Goal: Information Seeking & Learning: Understand process/instructions

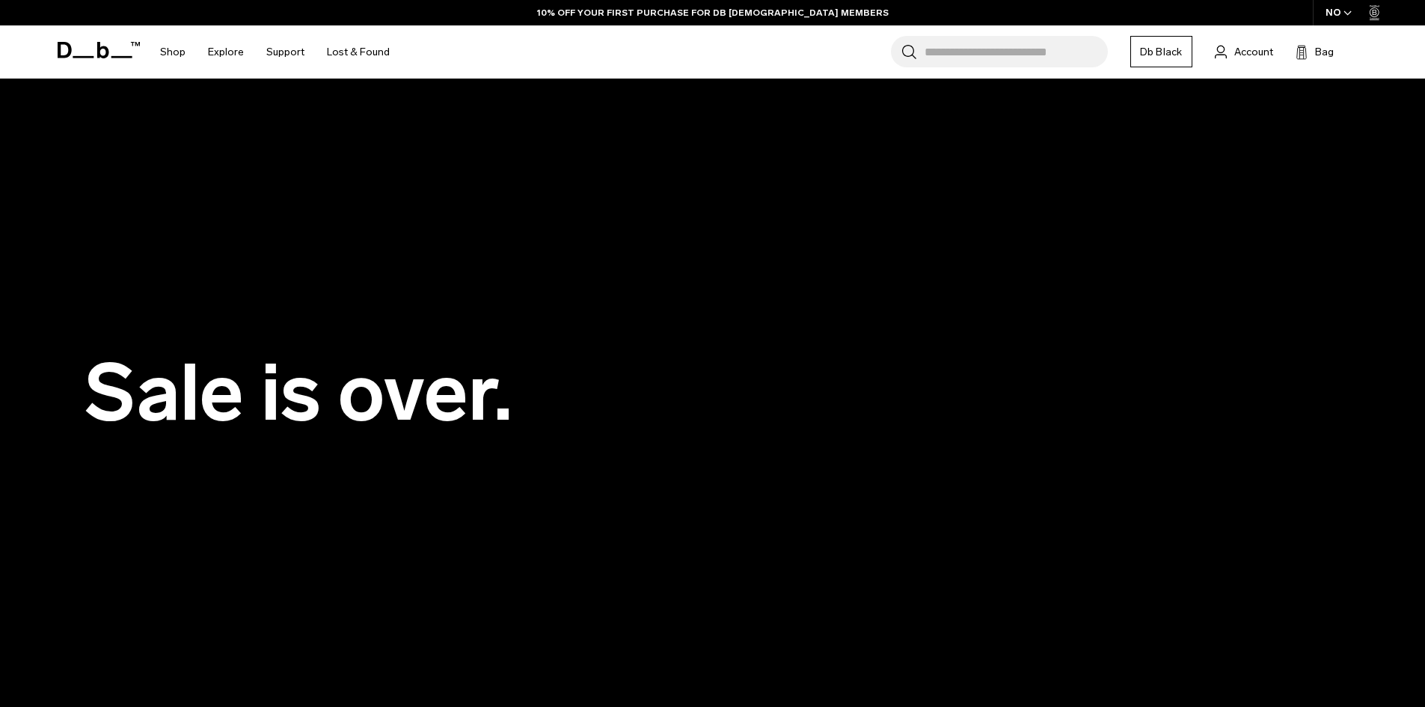
click at [97, 55] on icon at bounding box center [102, 50] width 12 height 16
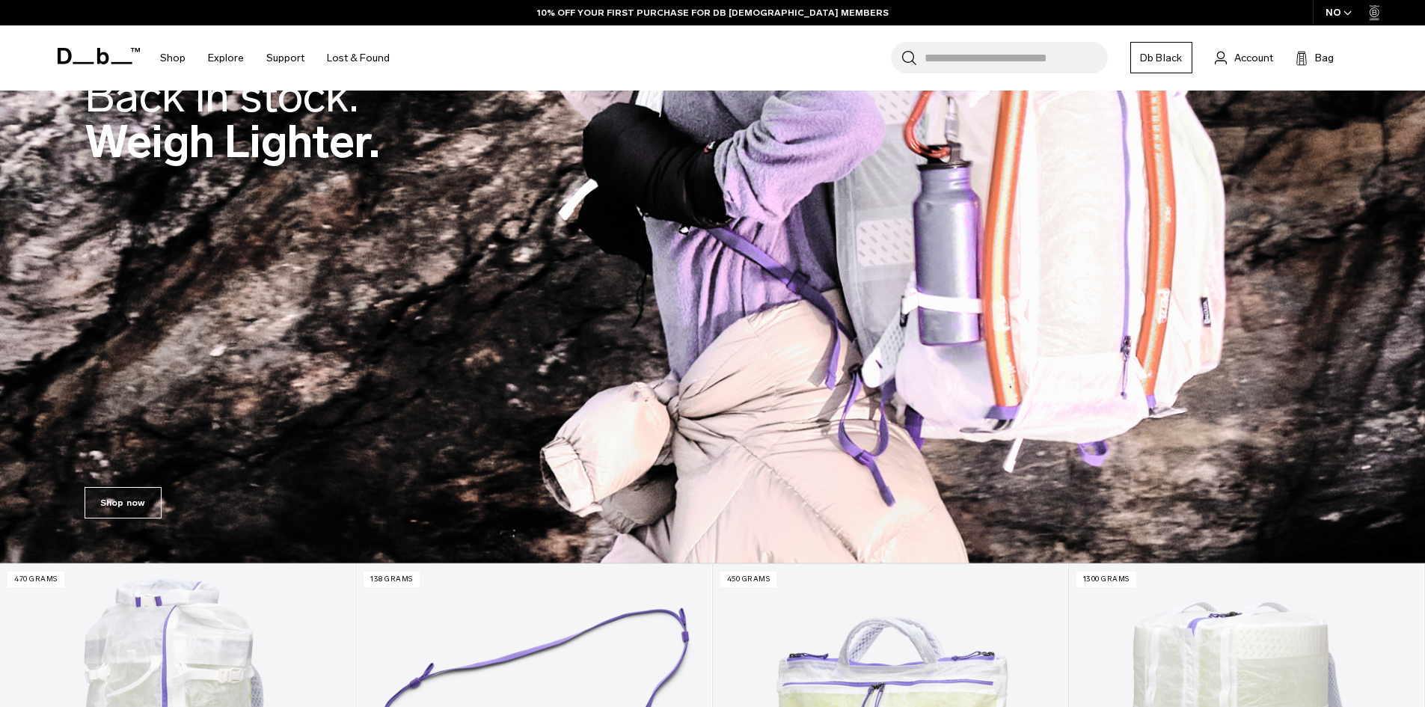
scroll to position [224, 0]
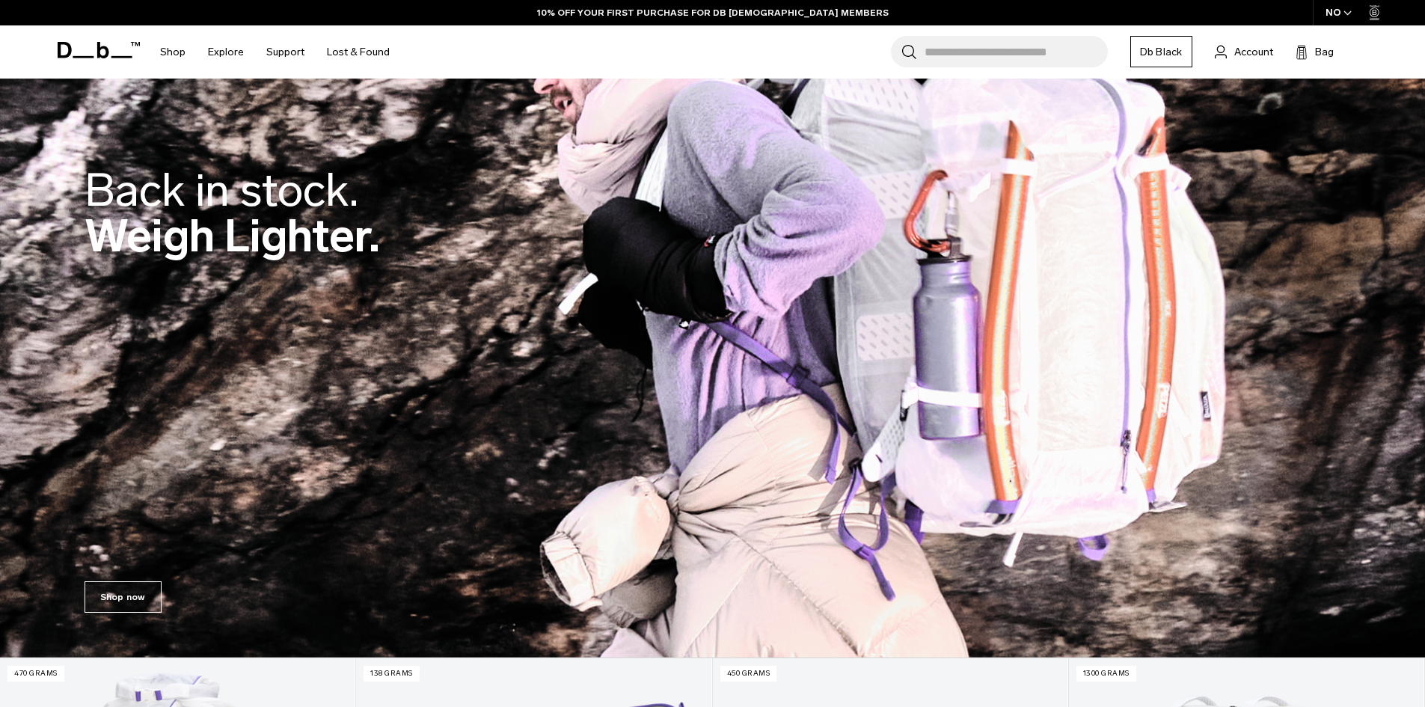
click at [319, 280] on div "Back in stock. Weigh Lighter." at bounding box center [713, 217] width 1256 height 188
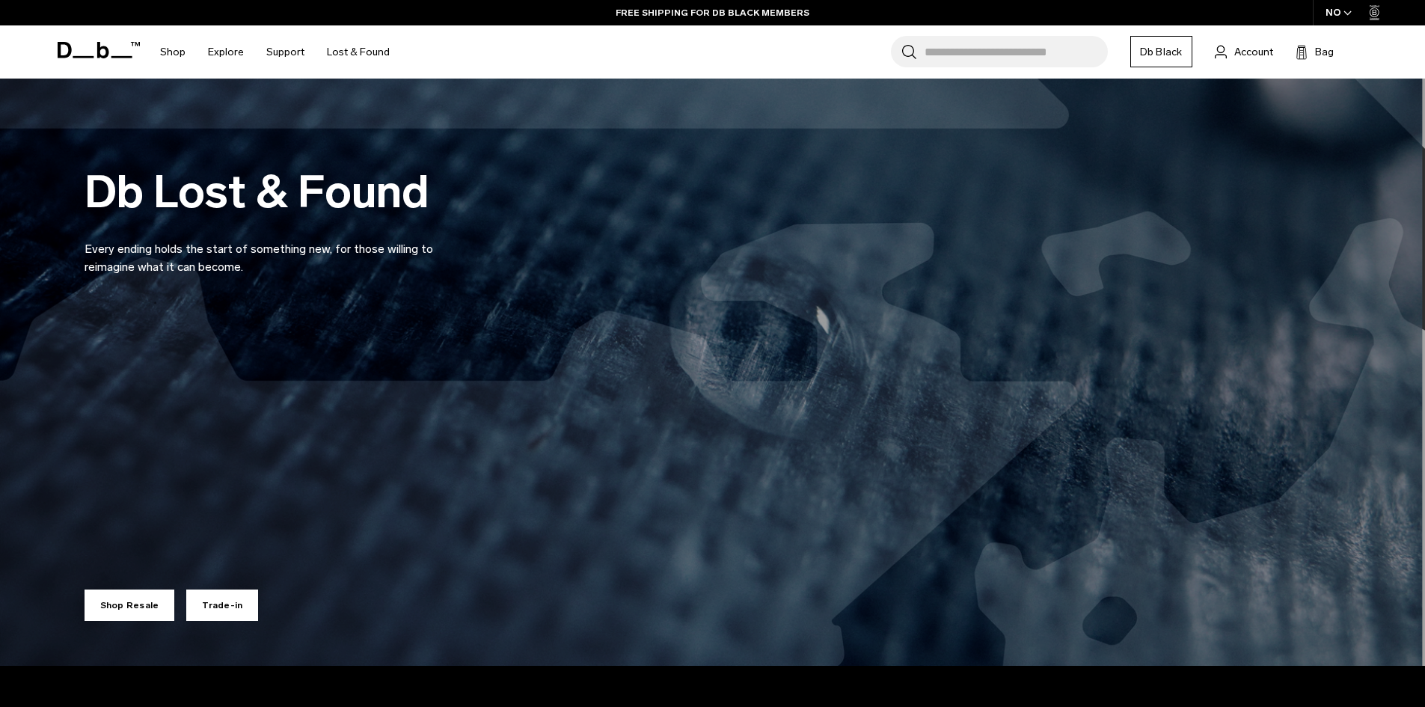
drag, startPoint x: 497, startPoint y: 294, endPoint x: 491, endPoint y: 288, distance: 8.0
drag, startPoint x: 491, startPoint y: 288, endPoint x: 409, endPoint y: 262, distance: 86.3
drag, startPoint x: 409, startPoint y: 262, endPoint x: 352, endPoint y: 271, distance: 58.4
click at [352, 264] on p "Every ending holds the start of something new, for those willing to reimagine w…" at bounding box center [264, 249] width 359 height 54
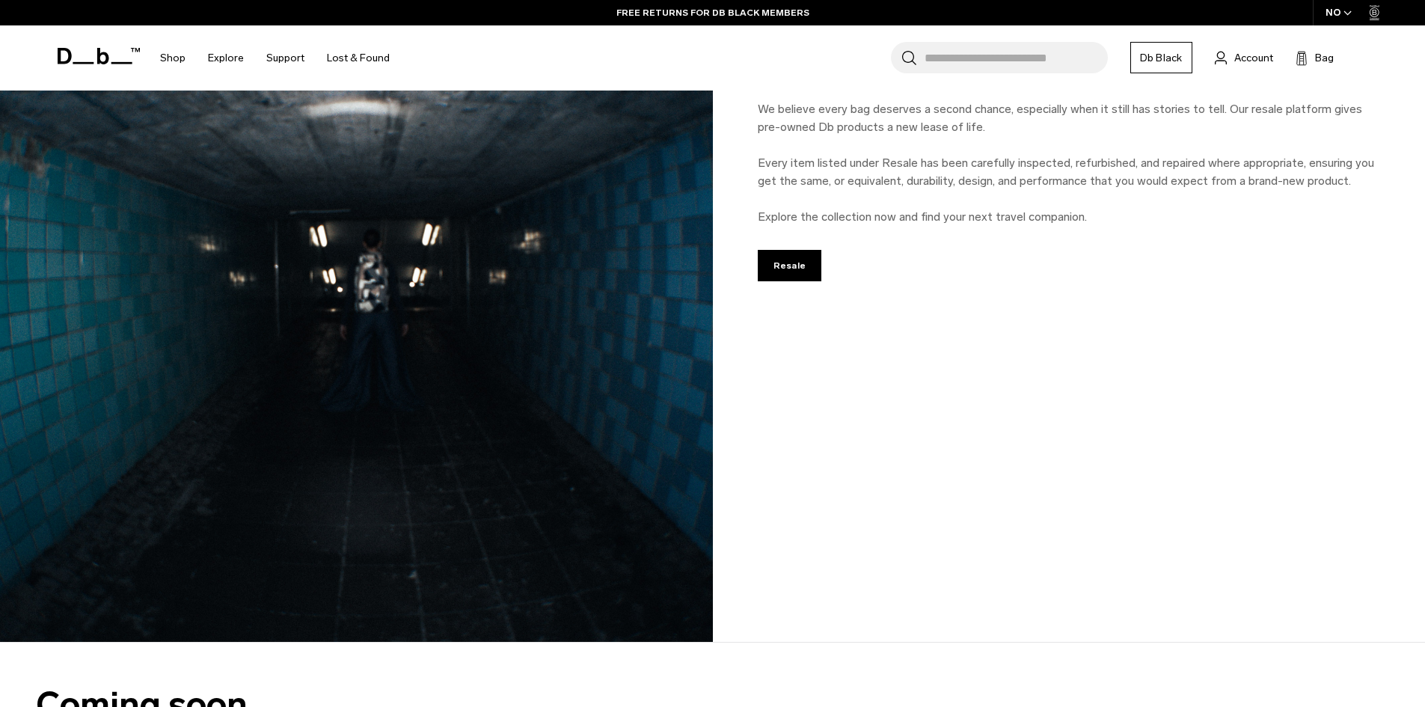
scroll to position [2094, 0]
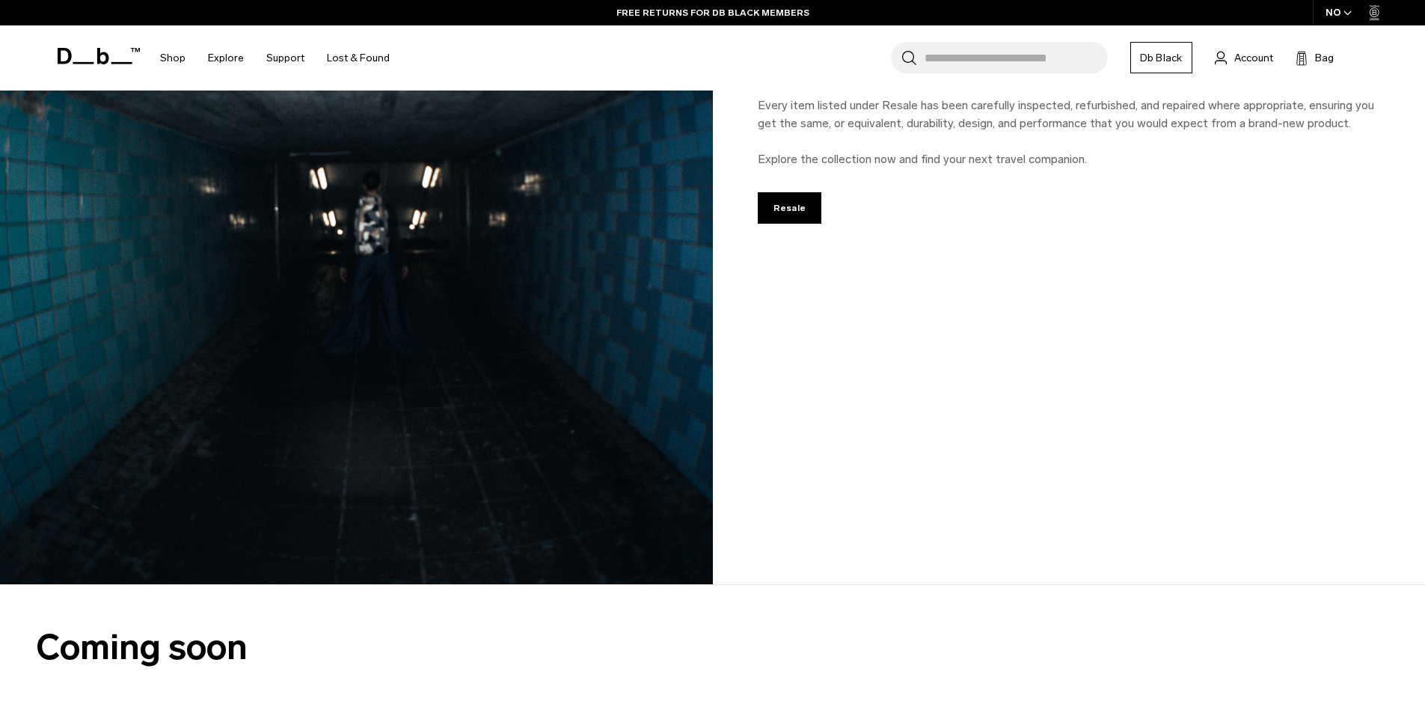
drag, startPoint x: 858, startPoint y: 271, endPoint x: 885, endPoint y: 195, distance: 80.9
drag, startPoint x: 885, startPoint y: 195, endPoint x: 891, endPoint y: 153, distance: 42.3
click at [891, 153] on p "We believe every bag deserves a second chance, especially when it still has sto…" at bounding box center [1069, 106] width 623 height 126
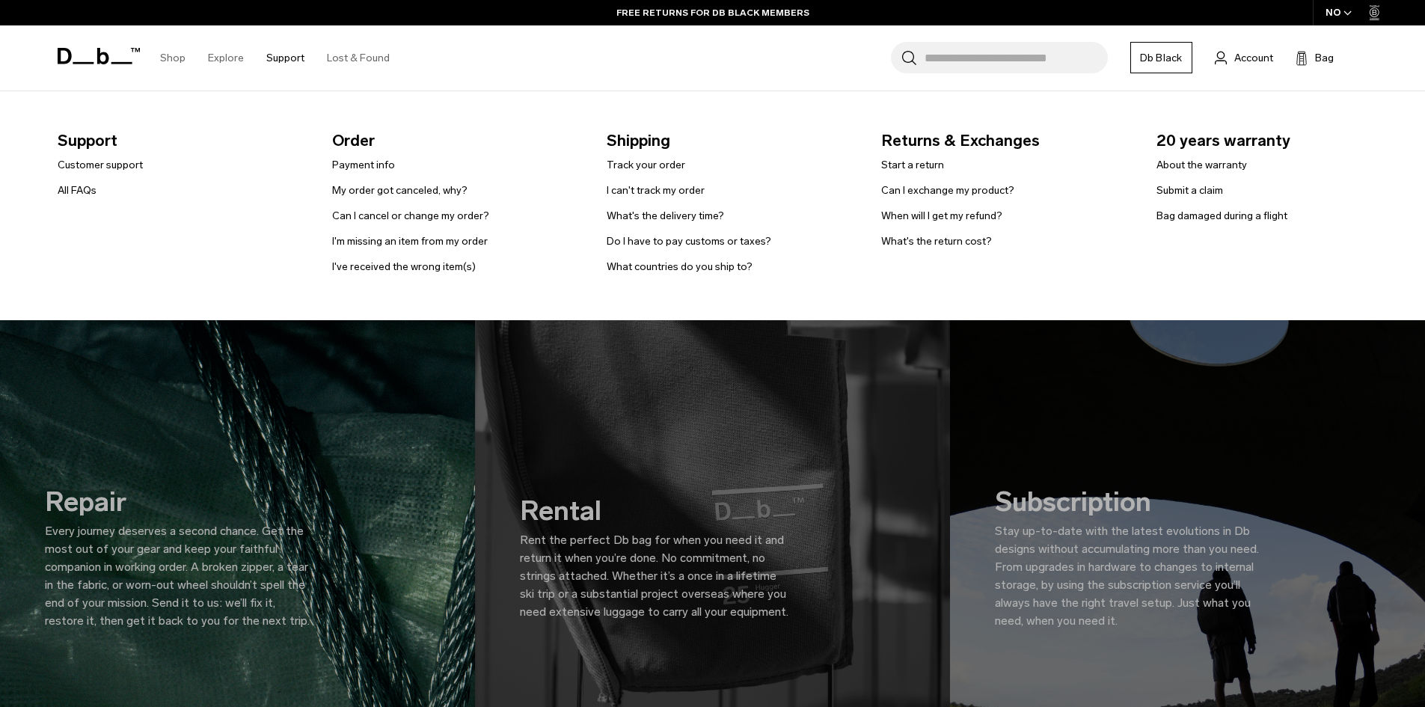
scroll to position [2618, 0]
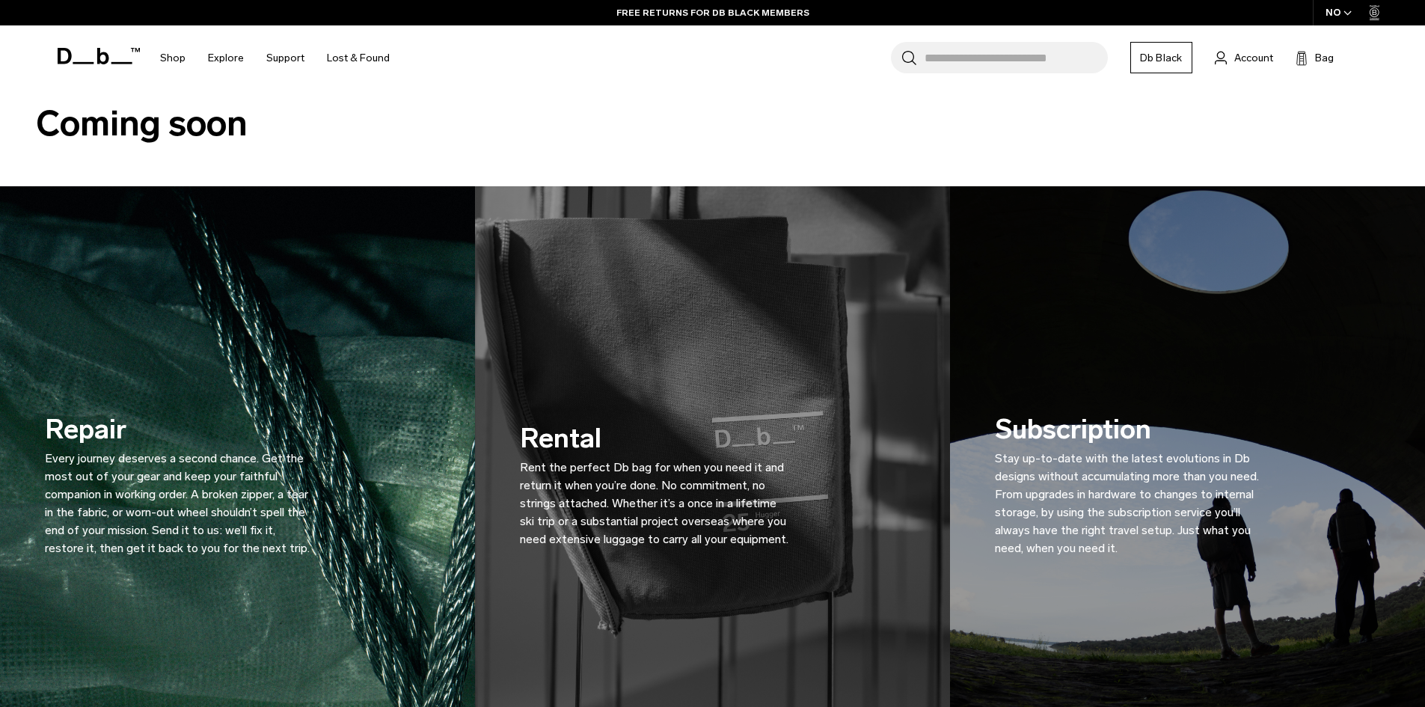
click at [366, 365] on div "Repair Every journey deserves a second chance. Get the most out of your gear an…" at bounding box center [237, 483] width 385 height 238
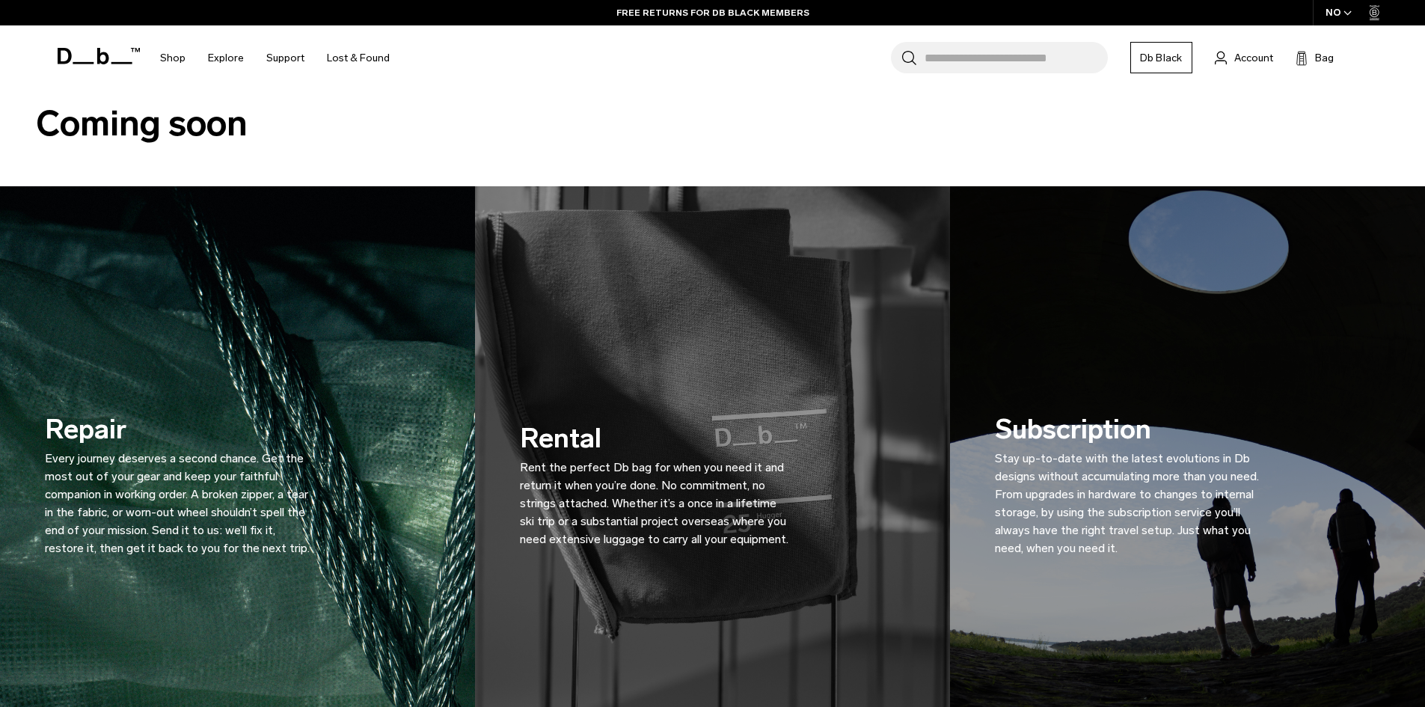
drag, startPoint x: 654, startPoint y: 367, endPoint x: 657, endPoint y: 346, distance: 21.8
drag, startPoint x: 657, startPoint y: 346, endPoint x: 616, endPoint y: 190, distance: 160.9
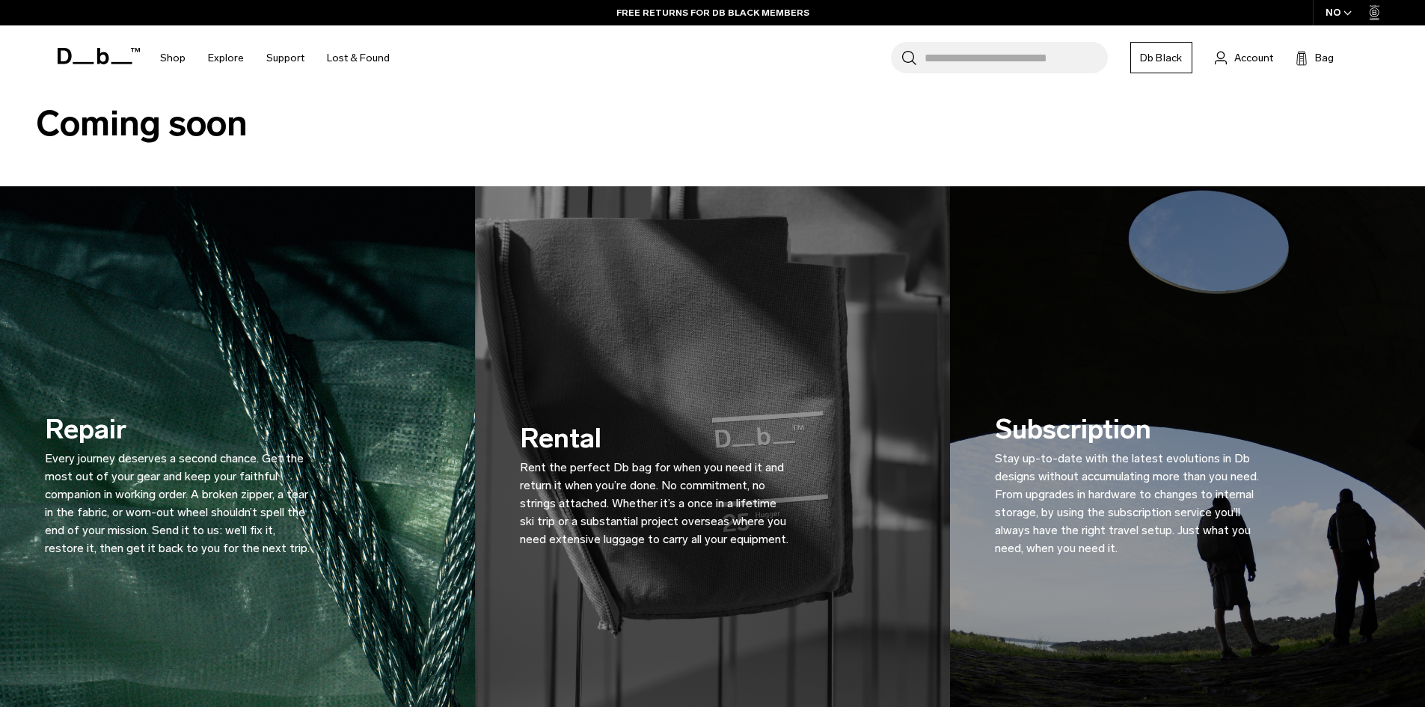
drag, startPoint x: 616, startPoint y: 190, endPoint x: 582, endPoint y: 163, distance: 43.1
click at [582, 163] on div "Coming soon" at bounding box center [712, 123] width 1425 height 125
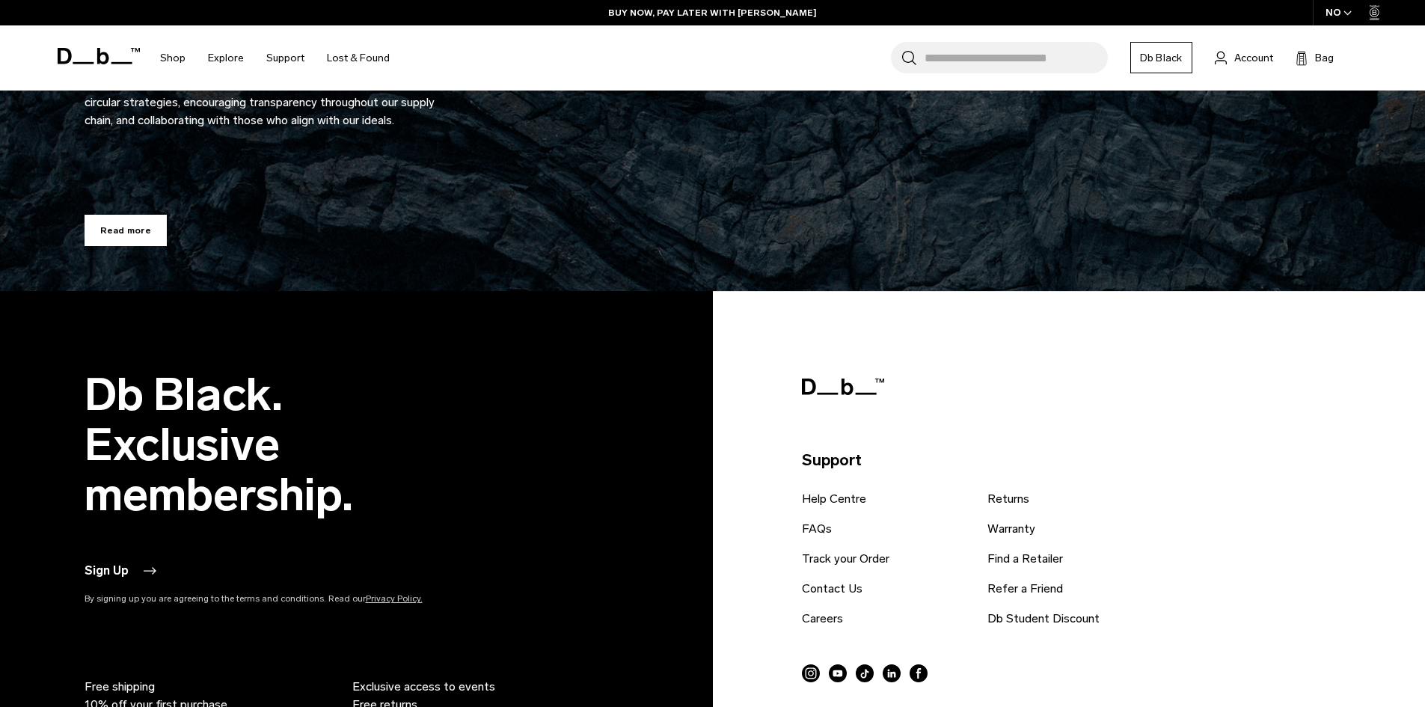
scroll to position [3889, 0]
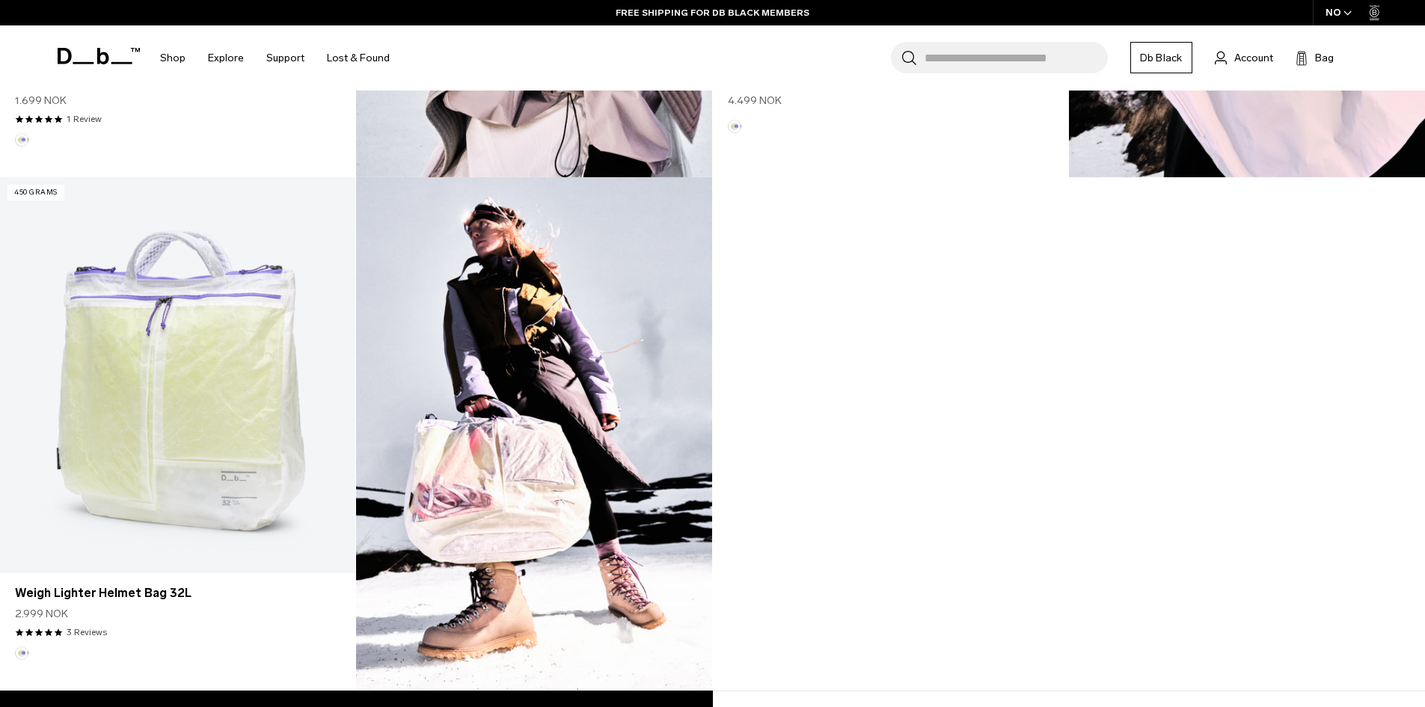
scroll to position [1421, 0]
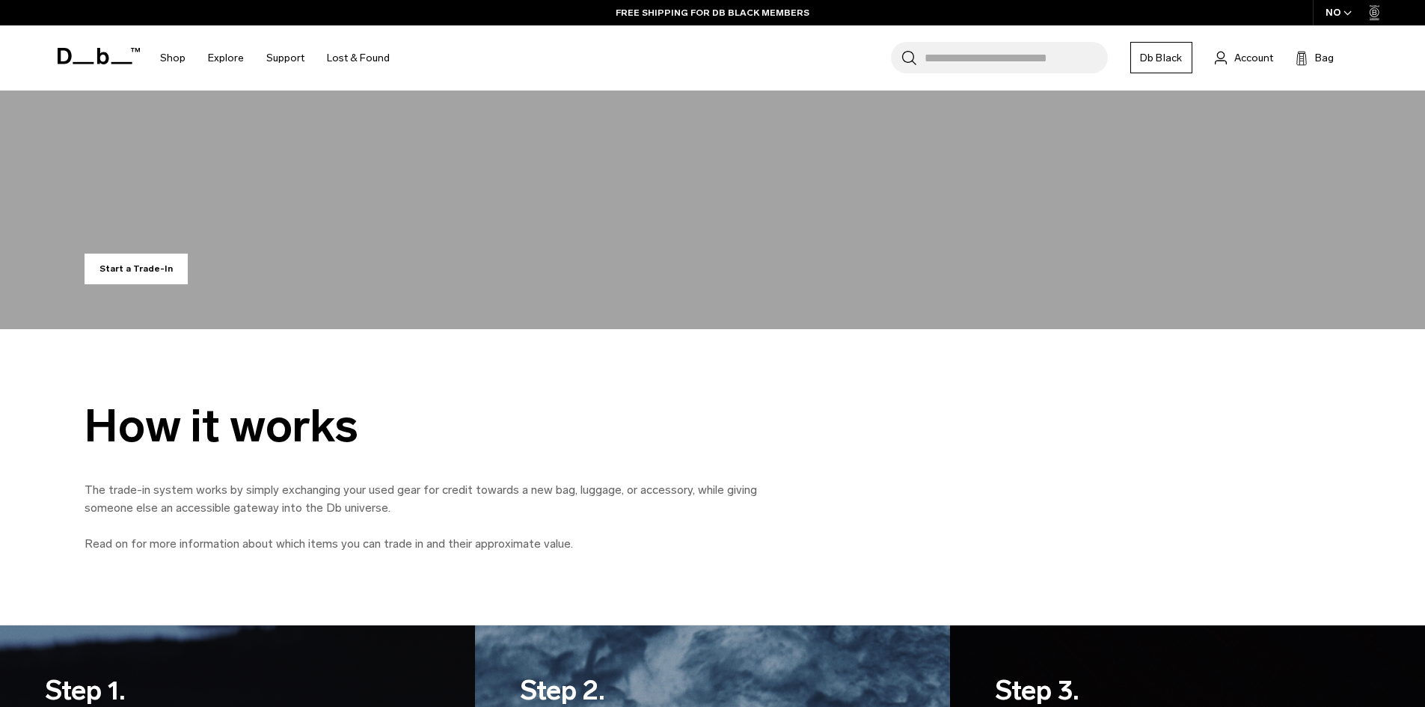
scroll to position [823, 0]
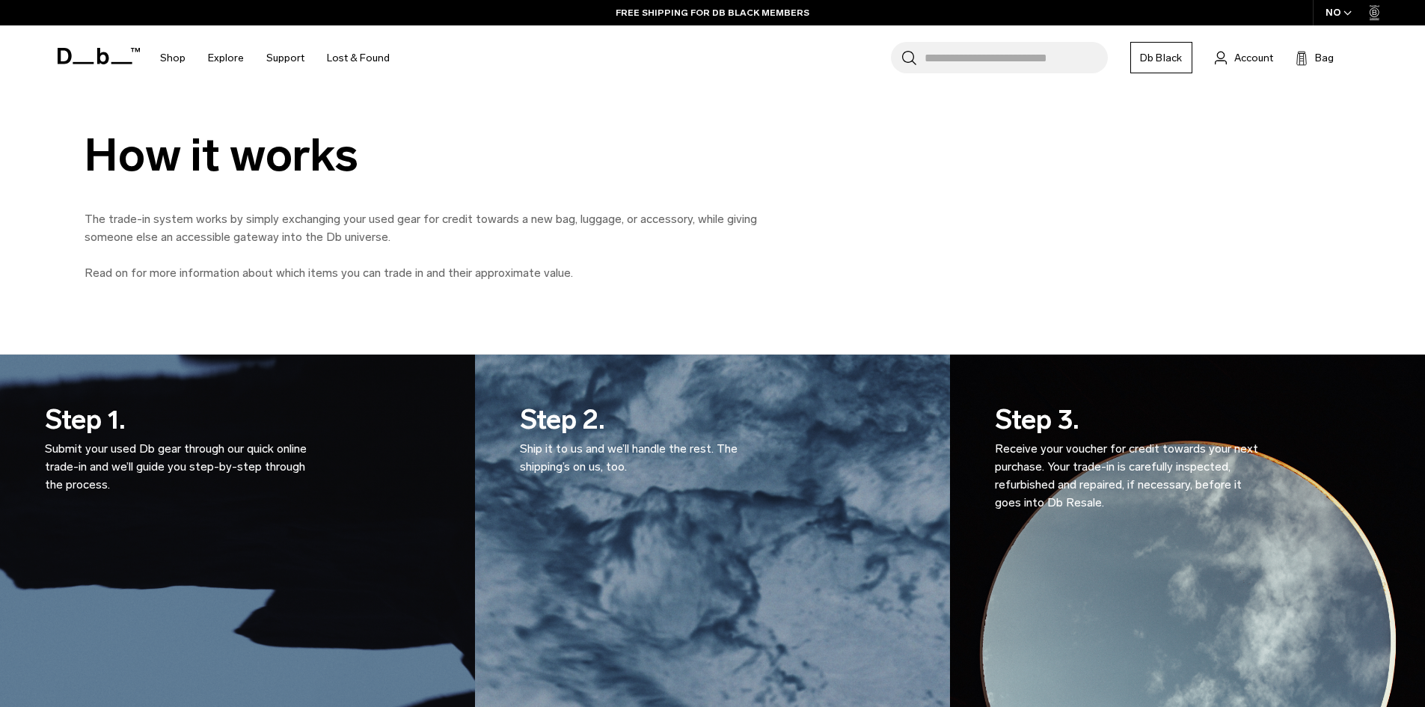
drag, startPoint x: 442, startPoint y: 313, endPoint x: 435, endPoint y: 309, distance: 7.7
drag, startPoint x: 435, startPoint y: 309, endPoint x: 387, endPoint y: 294, distance: 50.1
click at [387, 294] on div "How it works The trade-in system works by simply exchanging your used gear for …" at bounding box center [712, 206] width 1425 height 296
drag, startPoint x: 429, startPoint y: 277, endPoint x: 362, endPoint y: 263, distance: 68.8
drag, startPoint x: 362, startPoint y: 263, endPoint x: 318, endPoint y: 256, distance: 44.6
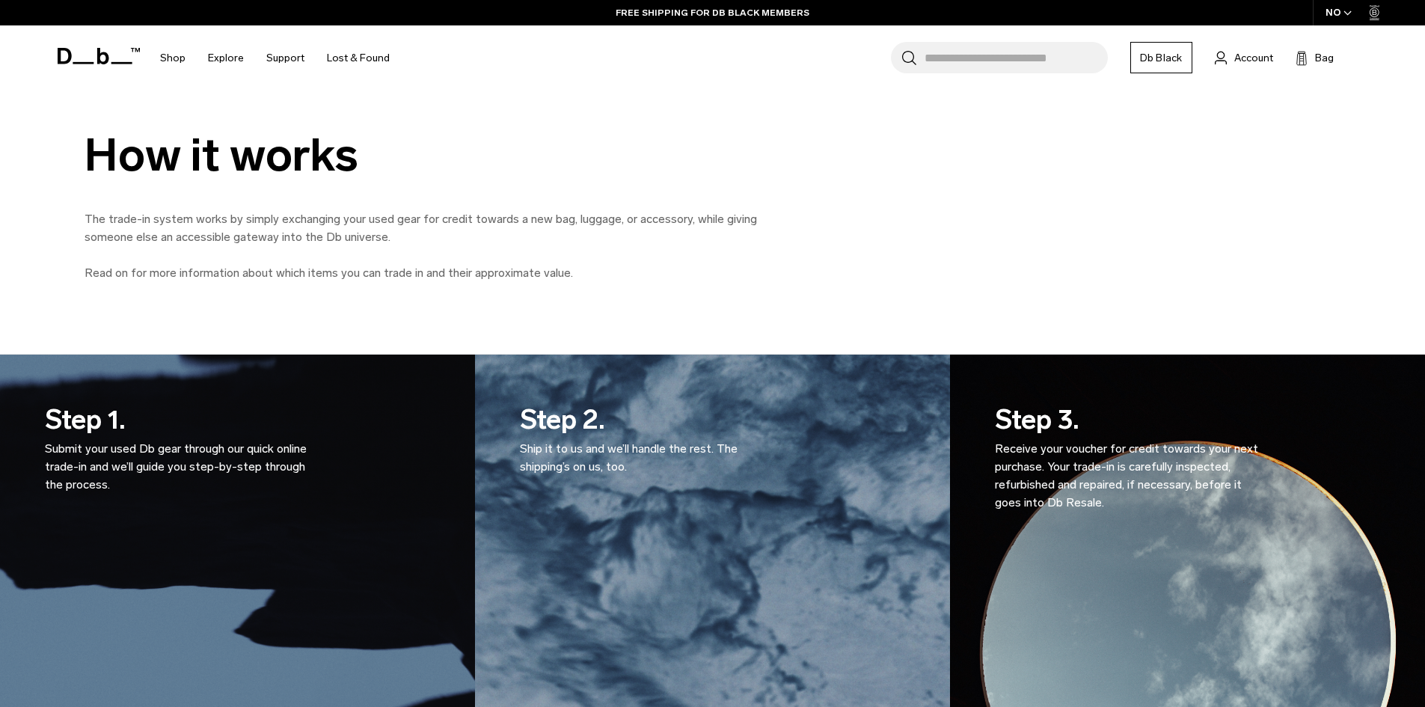
drag, startPoint x: 318, startPoint y: 256, endPoint x: 270, endPoint y: 254, distance: 47.9
click at [270, 254] on div "The trade-in system works by simply exchanging your used gear for credit toward…" at bounding box center [421, 246] width 673 height 72
drag, startPoint x: 724, startPoint y: 241, endPoint x: 667, endPoint y: 213, distance: 63.2
drag, startPoint x: 667, startPoint y: 213, endPoint x: 616, endPoint y: 187, distance: 57.9
click at [616, 187] on div "How it works The trade-in system works by simply exchanging your used gear for …" at bounding box center [713, 206] width 1346 height 152
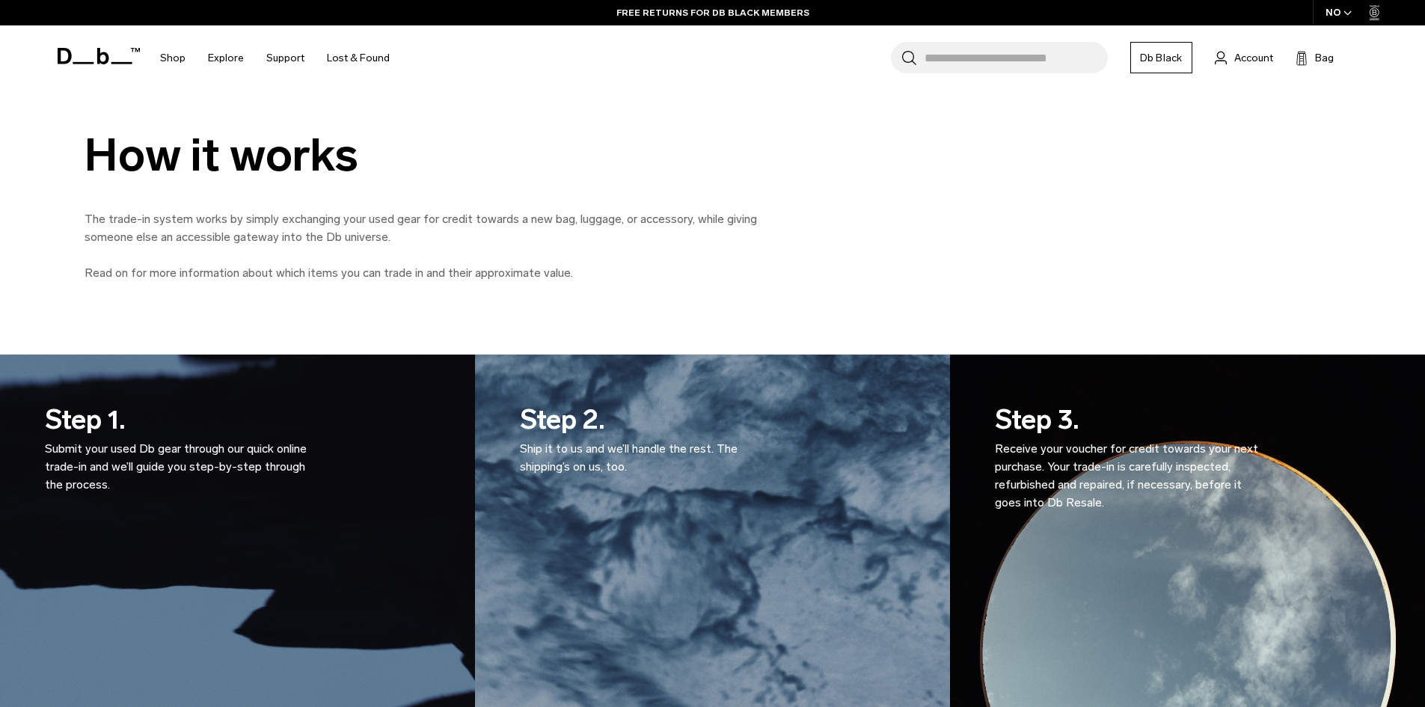
drag, startPoint x: 794, startPoint y: 203, endPoint x: 767, endPoint y: 203, distance: 26.2
drag, startPoint x: 767, startPoint y: 203, endPoint x: 656, endPoint y: 165, distance: 117.8
drag, startPoint x: 656, startPoint y: 165, endPoint x: 612, endPoint y: 168, distance: 44.2
drag, startPoint x: 612, startPoint y: 167, endPoint x: 578, endPoint y: 168, distance: 33.7
click at [578, 168] on div "How it works" at bounding box center [421, 155] width 673 height 50
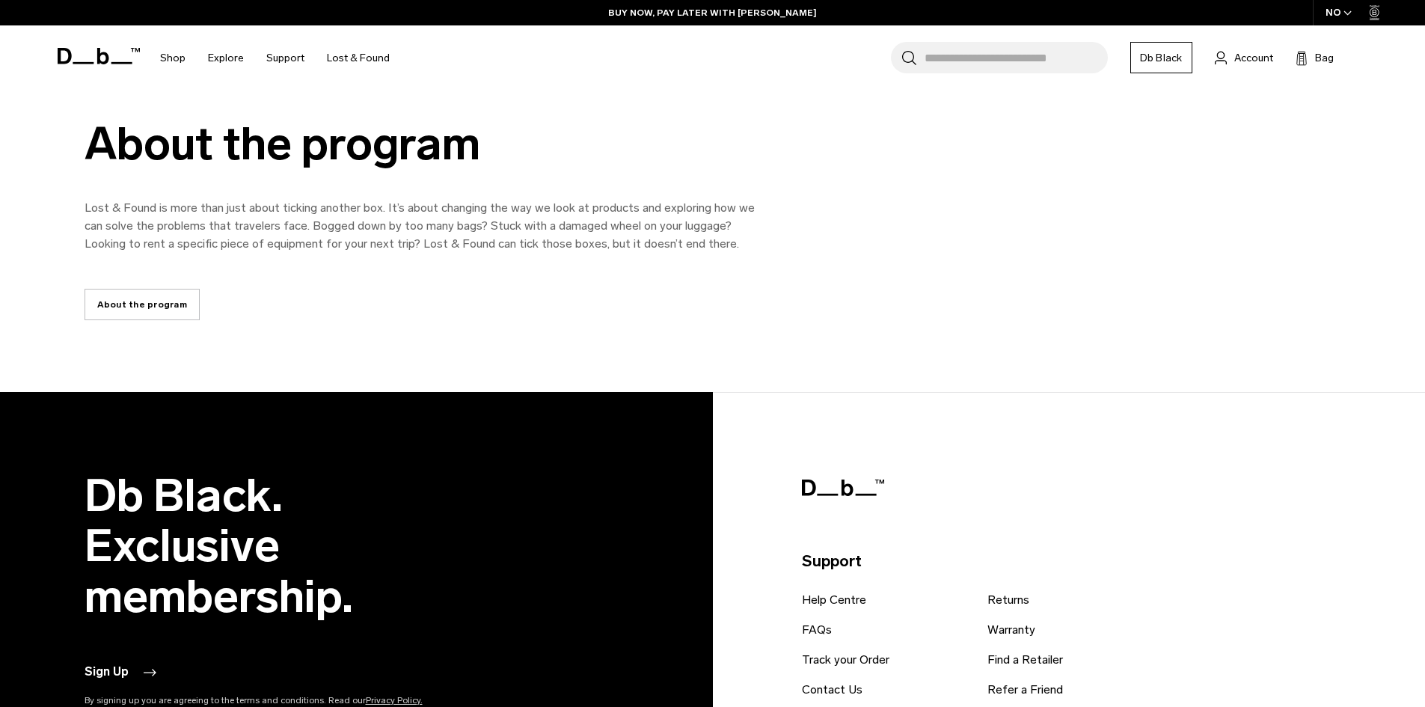
scroll to position [2992, 0]
